Goal: Information Seeking & Learning: Understand process/instructions

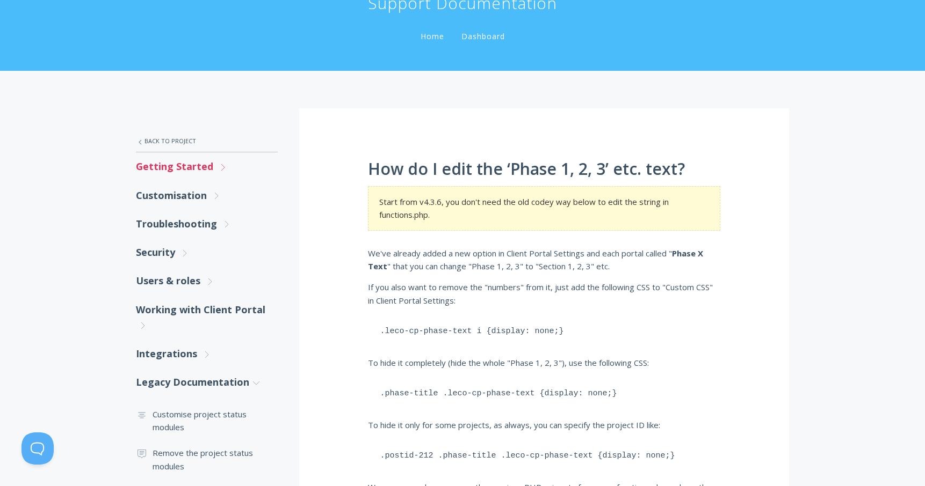
click at [213, 166] on link "Getting Started .st0{fill:none;stroke:#000000;stroke-width:2;stroke-miterlimit:…" at bounding box center [207, 166] width 142 height 28
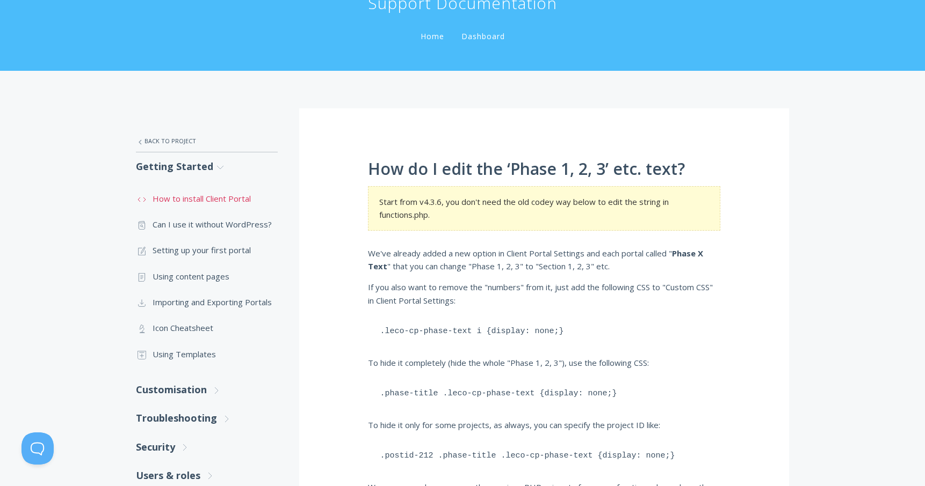
click at [221, 202] on link ".st0{fill:none;stroke:#000000;stroke-width:2;stroke-miterlimit:10;} Untitled-16…" at bounding box center [207, 199] width 142 height 26
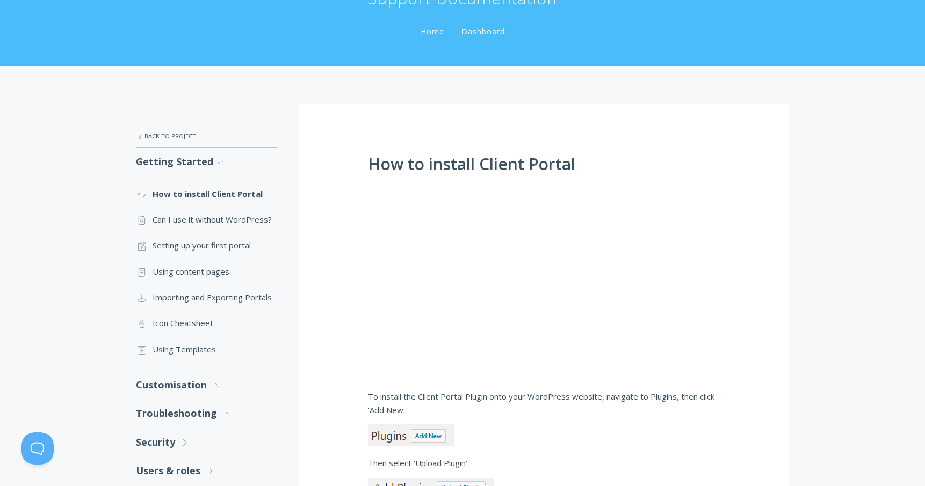
scroll to position [120, 0]
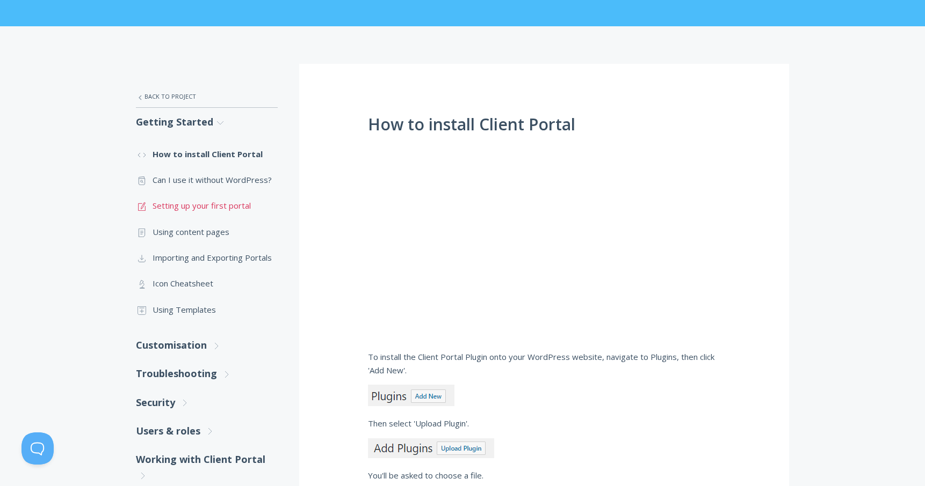
click at [212, 207] on link ".st0{fill:none;stroke:#000000;stroke-width:2;stroke-miterlimit:10;} 1. General …" at bounding box center [207, 206] width 142 height 26
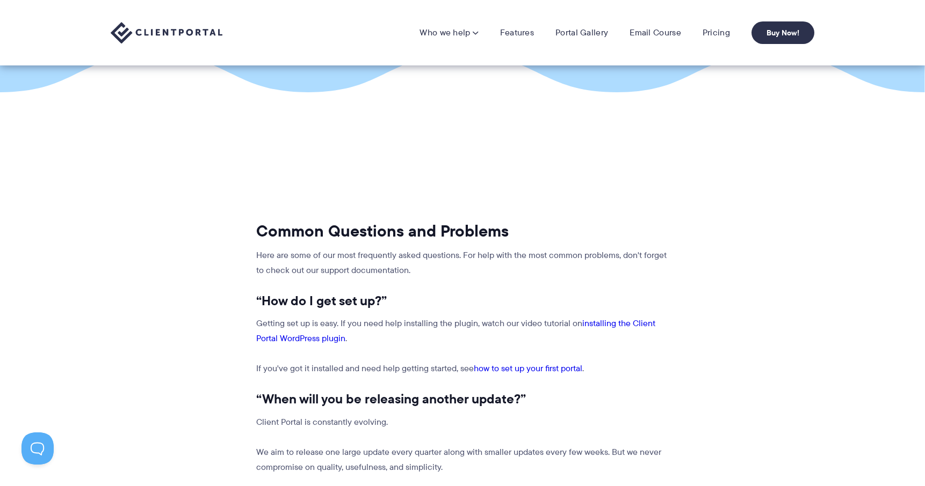
scroll to position [90, 0]
